Goal: Task Accomplishment & Management: Manage account settings

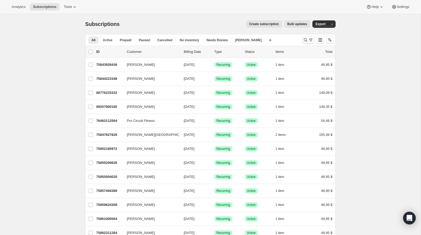
click at [305, 40] on icon "Buscar y filtrar resultados" at bounding box center [305, 39] width 5 height 5
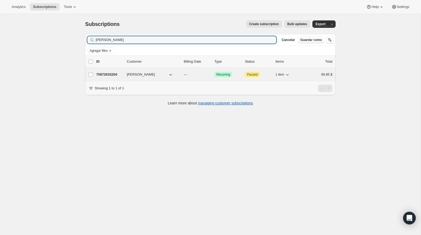
type input "[PERSON_NAME]"
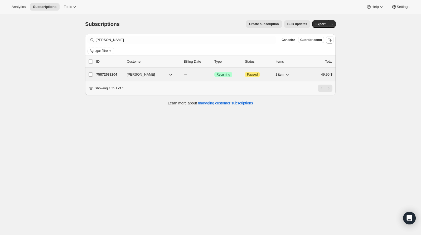
click at [102, 74] on p "75872633204" at bounding box center [109, 74] width 26 height 5
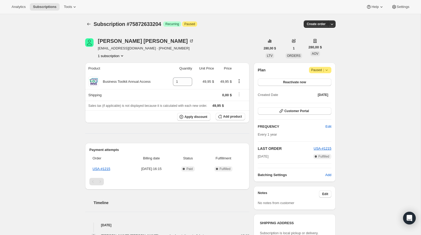
click at [156, 23] on span "Subscription #75872633204" at bounding box center [128, 24] width 68 height 6
copy span "75872633204"
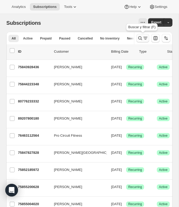
click at [137, 39] on button "Buscar y filtrar resultados" at bounding box center [142, 38] width 13 height 8
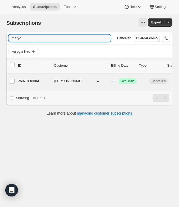
type input "maryc"
click at [36, 82] on p "75970118004" at bounding box center [34, 81] width 32 height 5
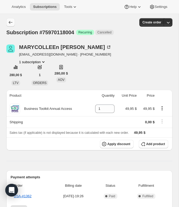
click at [12, 21] on icon "Subscriptions" at bounding box center [10, 22] width 5 height 5
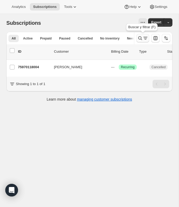
click at [136, 36] on button "Buscar y filtrar resultados" at bounding box center [142, 38] width 13 height 8
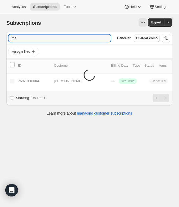
type input "m"
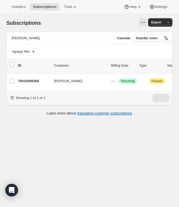
click at [56, 31] on div "Subscriptions. Esta página está lista Subscriptions Export" at bounding box center [89, 23] width 166 height 18
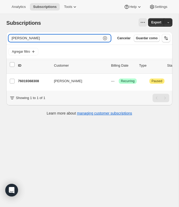
click at [56, 35] on input "nelson salgado" at bounding box center [54, 38] width 93 height 7
click at [37, 35] on input "steve cirbus" at bounding box center [54, 38] width 93 height 7
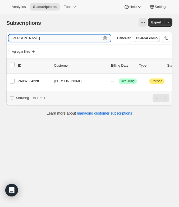
click at [37, 35] on input "steve cirbus" at bounding box center [54, 38] width 93 height 7
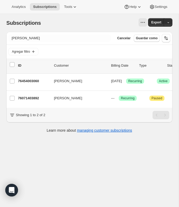
click at [54, 46] on div "Agregar filtro" at bounding box center [89, 53] width 166 height 16
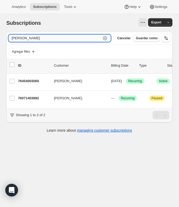
click at [54, 38] on input "deborah" at bounding box center [54, 38] width 93 height 7
click at [54, 37] on input "deborah" at bounding box center [54, 38] width 93 height 7
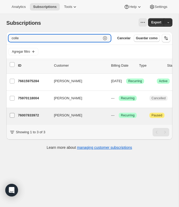
type input "colle"
